Goal: Navigation & Orientation: Find specific page/section

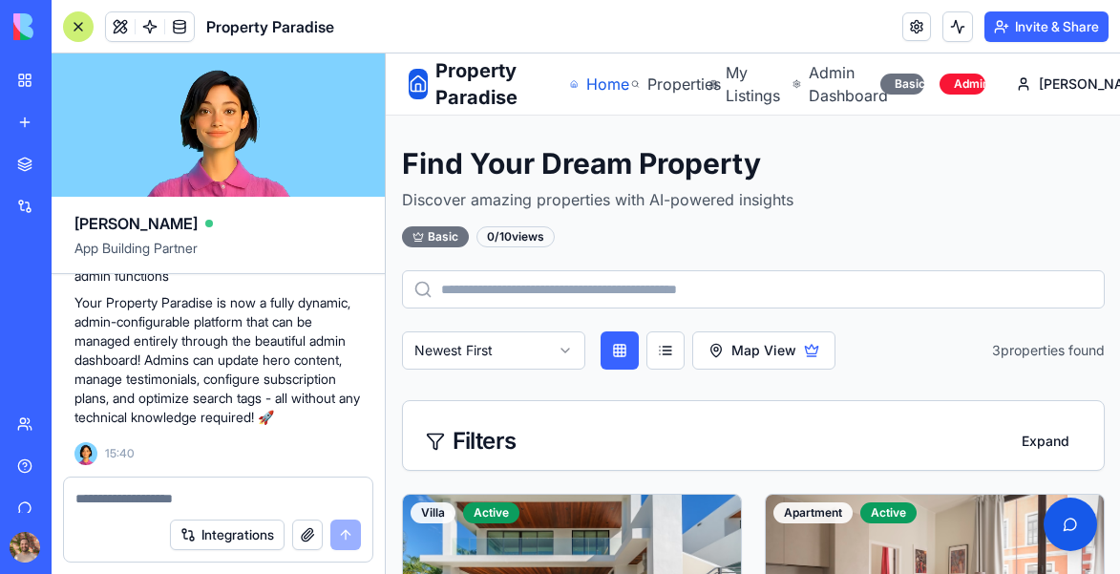
click at [608, 81] on span "Home" at bounding box center [597, 84] width 22 height 23
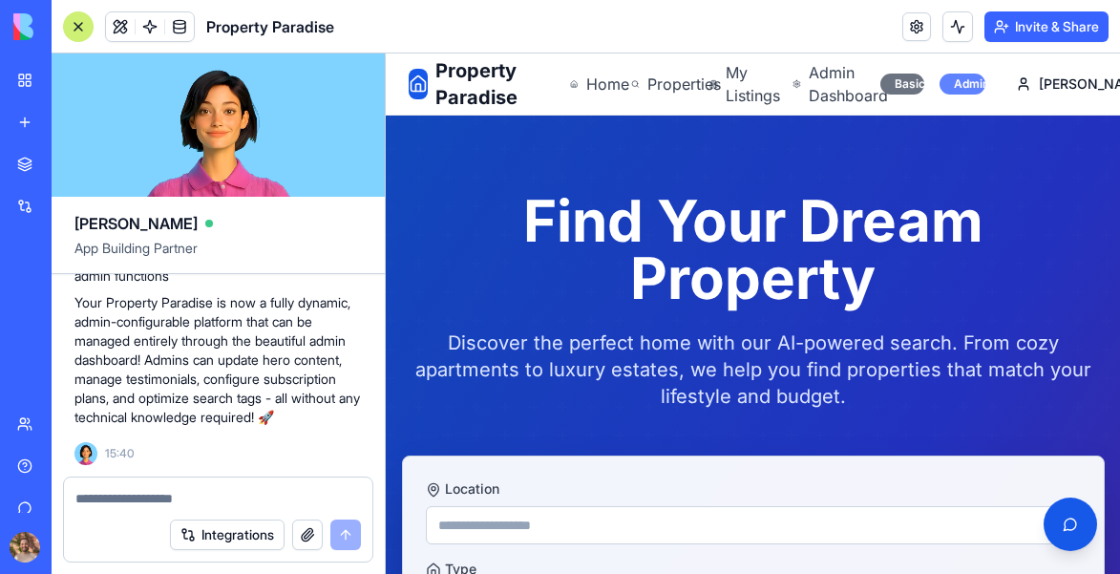
click at [985, 74] on div "Admin" at bounding box center [962, 84] width 46 height 21
click at [985, 85] on div "Admin" at bounding box center [962, 84] width 46 height 21
click at [924, 85] on div "Basic" at bounding box center [902, 84] width 44 height 21
click at [1028, 85] on div "Basic Admin [PERSON_NAME]" at bounding box center [988, 84] width 217 height 38
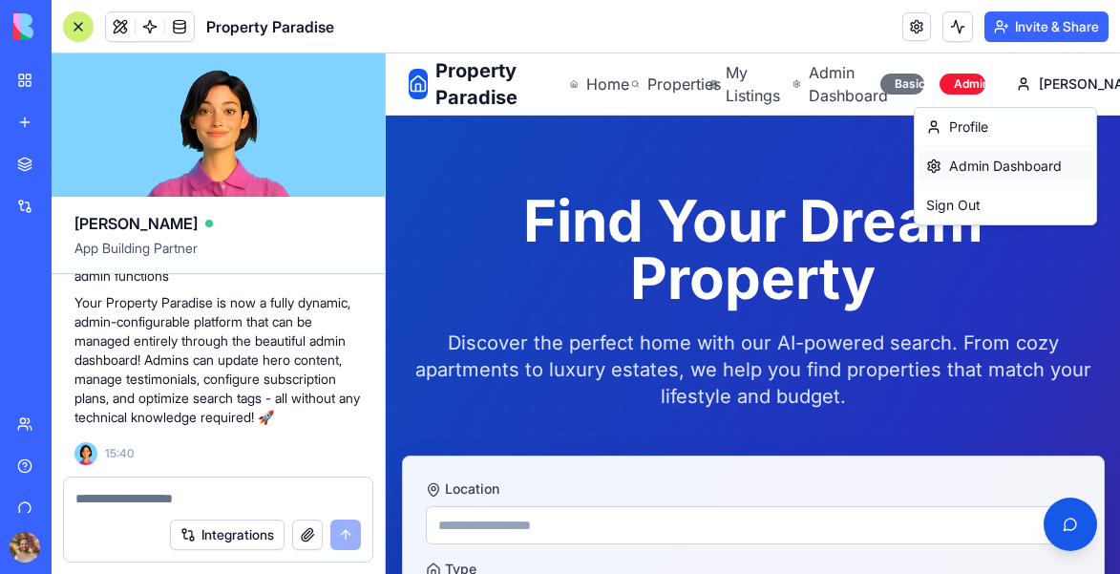
click at [979, 157] on span "Admin Dashboard" at bounding box center [1005, 166] width 113 height 19
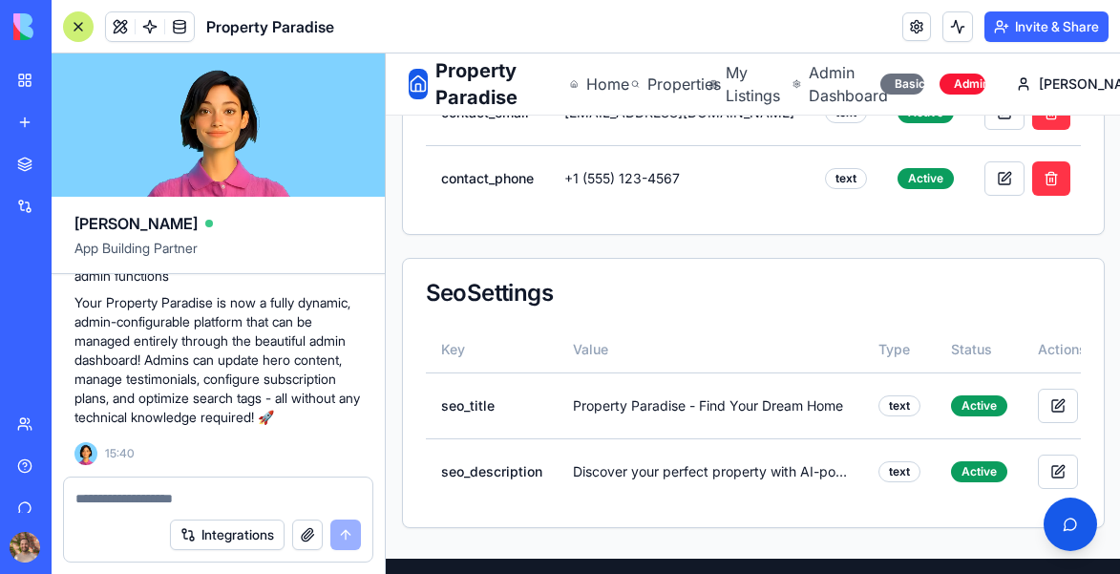
scroll to position [1773, 0]
